Goal: Find specific page/section: Find specific page/section

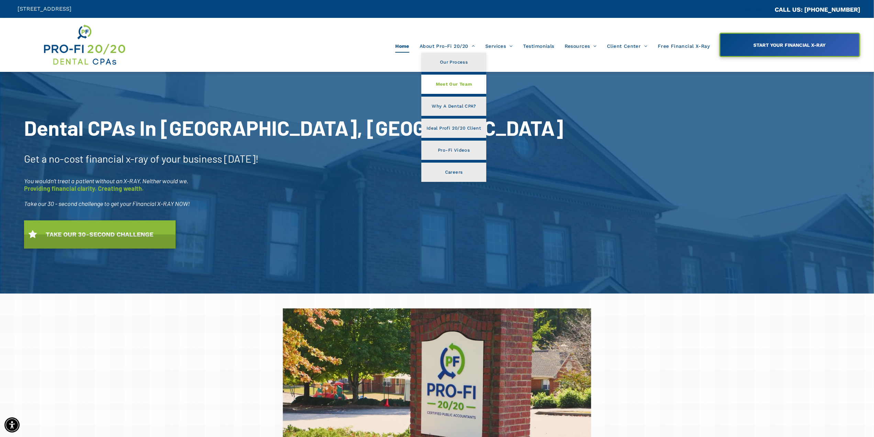
click at [465, 84] on span "Meet Our Team" at bounding box center [454, 84] width 36 height 9
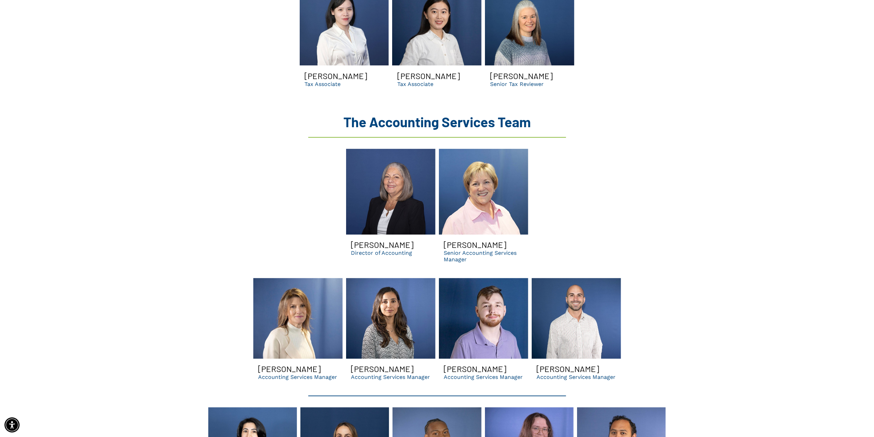
scroll to position [1202, 0]
click at [287, 312] on link "Lori smiling | dental accounting services manager for dso and dental businesses…" at bounding box center [297, 318] width 89 height 81
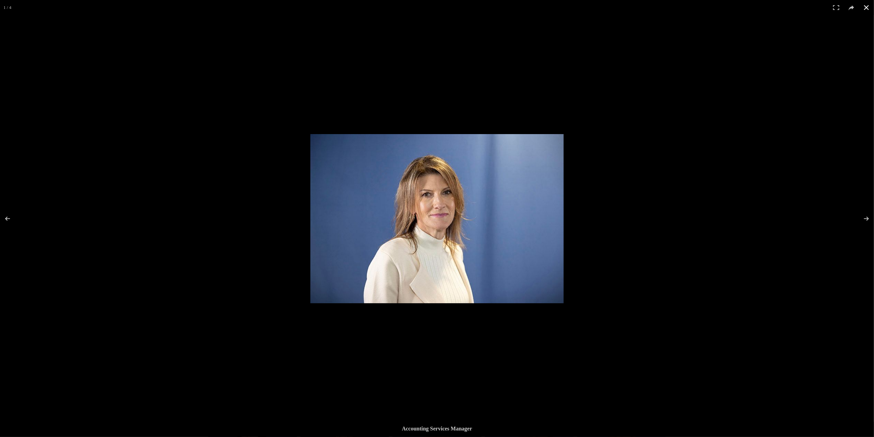
click at [868, 7] on button at bounding box center [866, 7] width 15 height 15
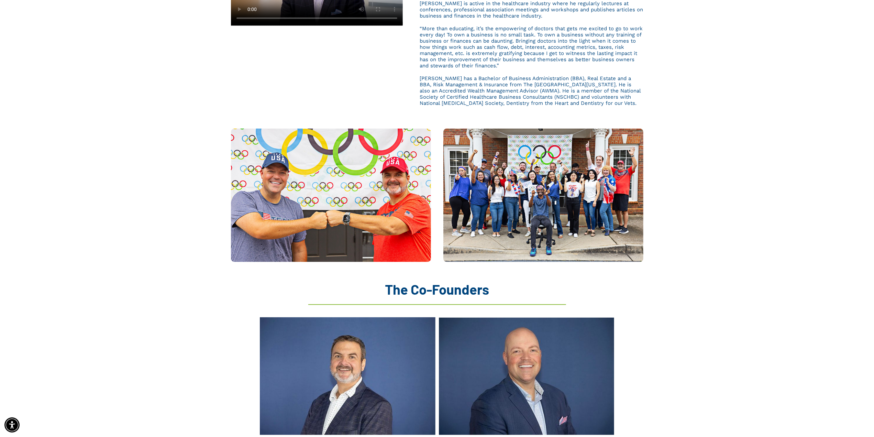
scroll to position [412, 0]
